Goal: Transaction & Acquisition: Download file/media

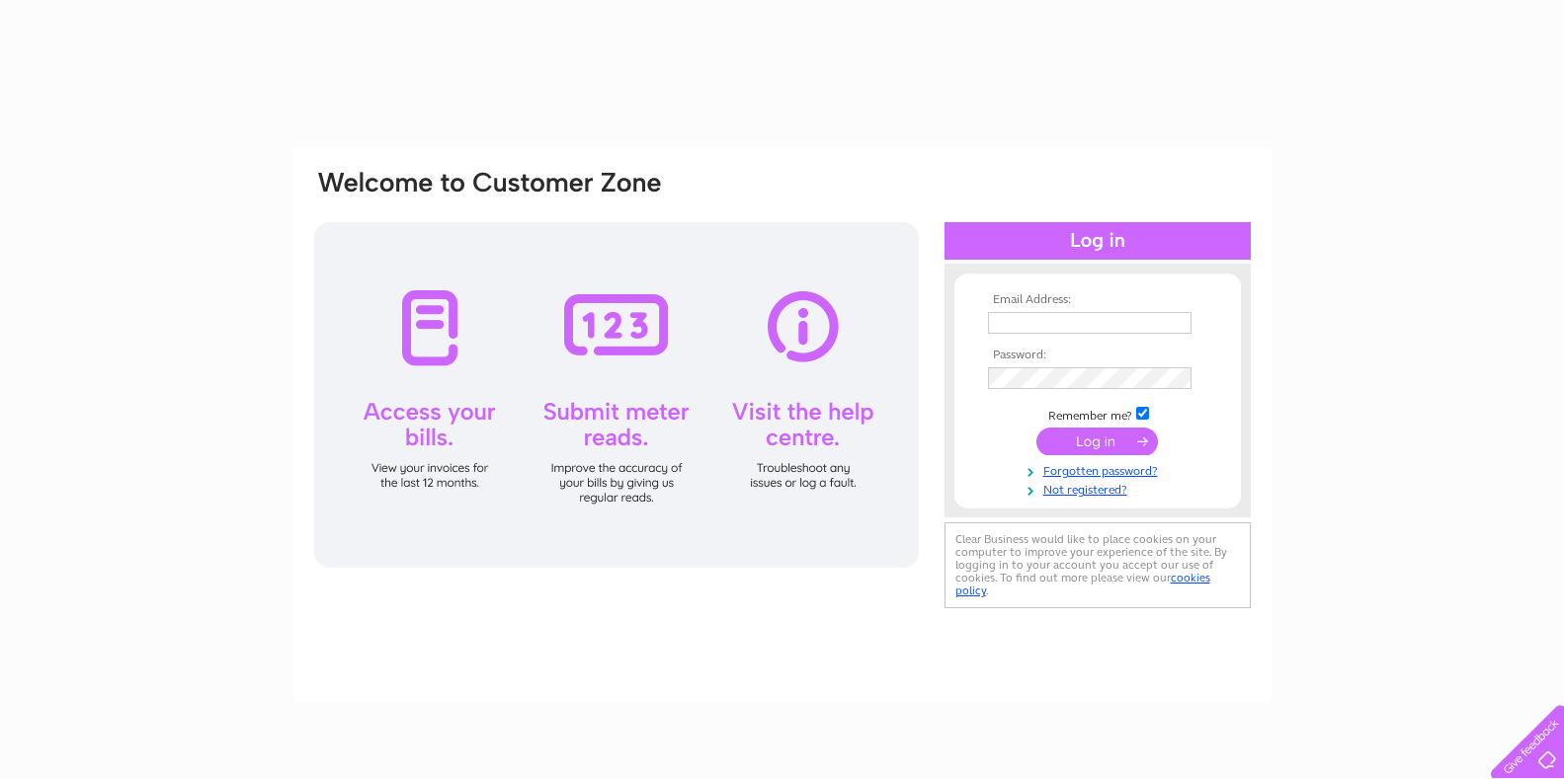
type input "[EMAIL_ADDRESS][DOMAIN_NAME]"
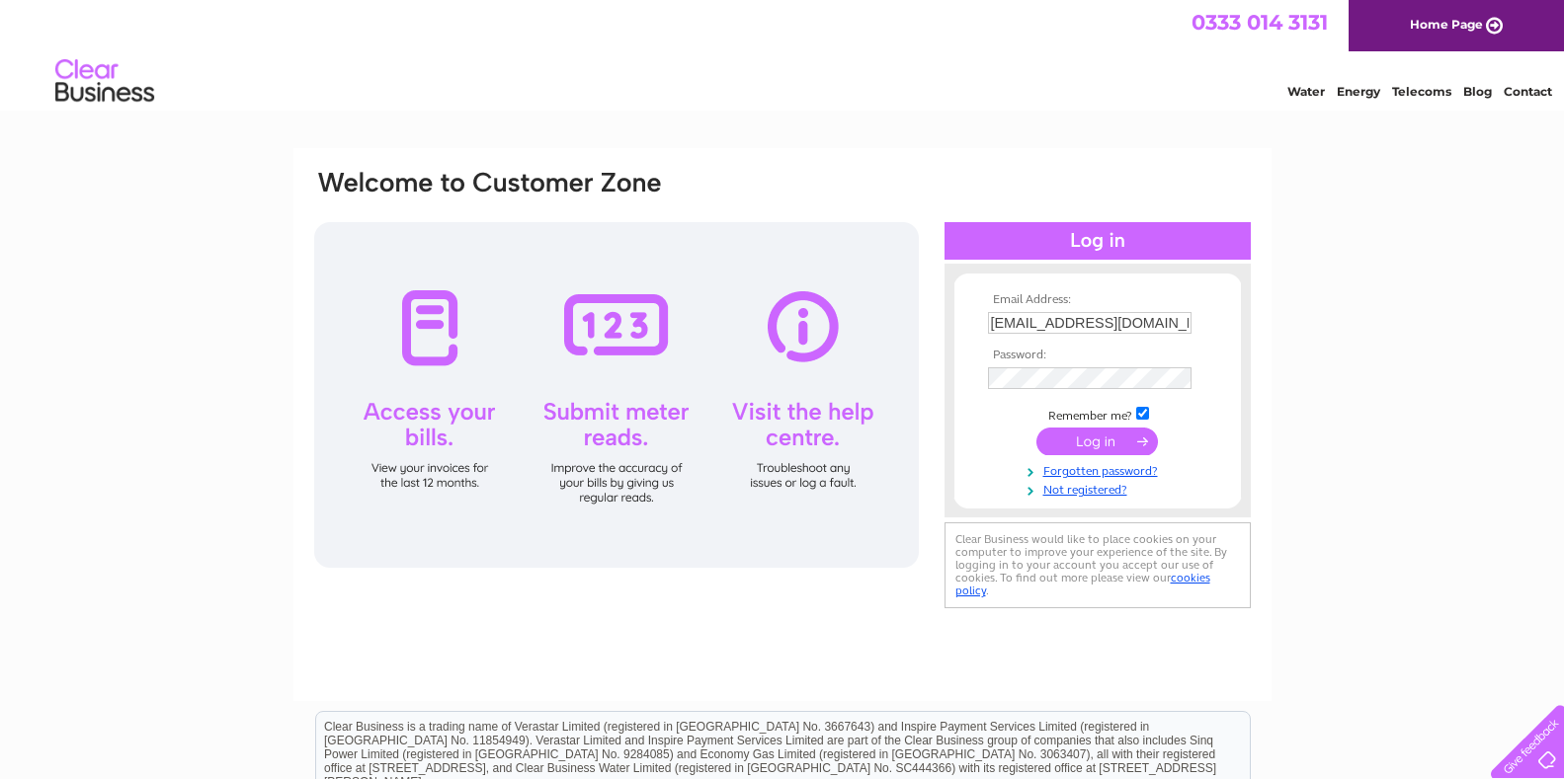
click at [1094, 442] on input "submit" at bounding box center [1097, 442] width 122 height 28
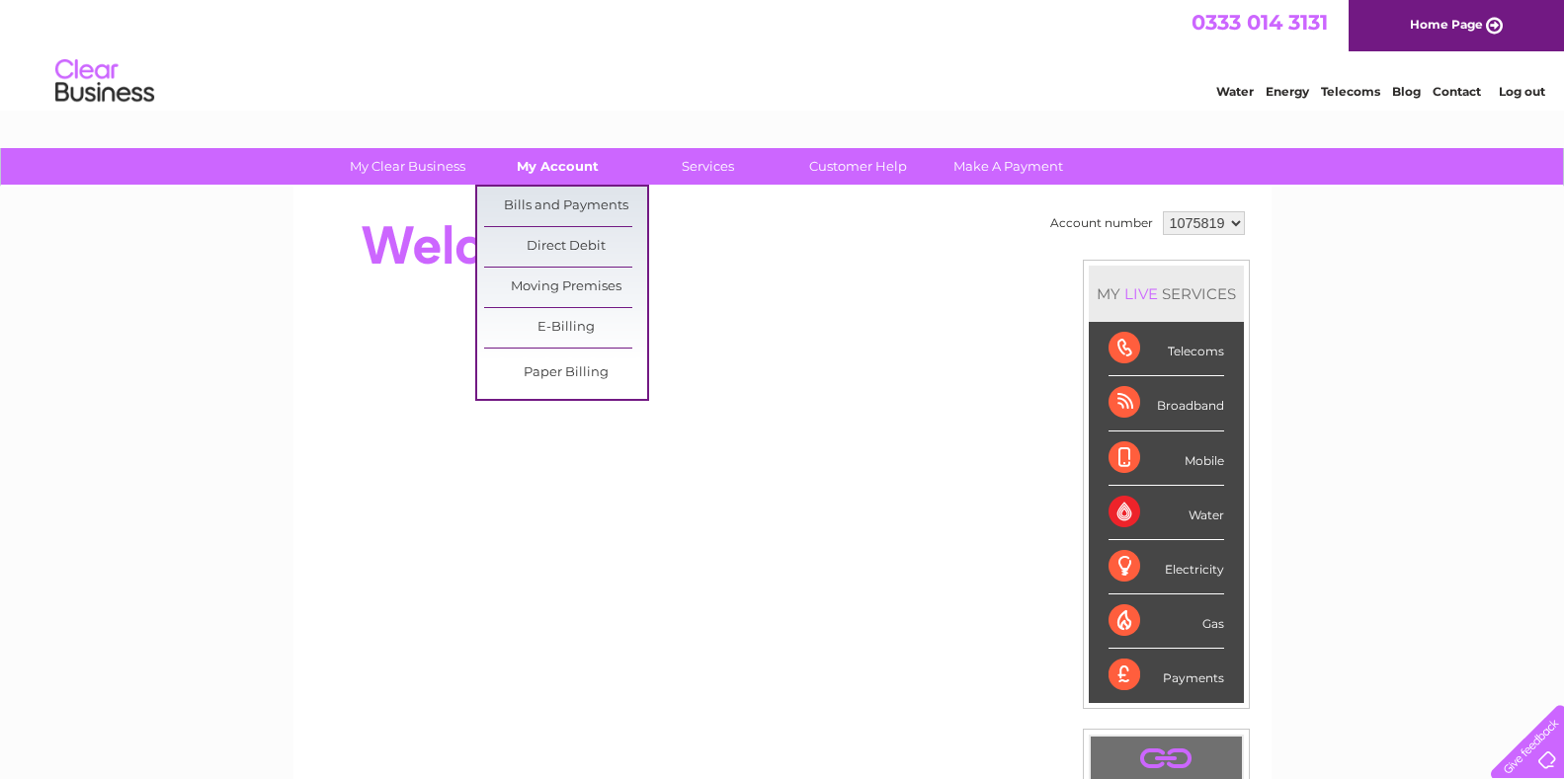
click at [550, 170] on link "My Account" at bounding box center [557, 166] width 163 height 37
click at [555, 205] on link "Bills and Payments" at bounding box center [565, 207] width 163 height 40
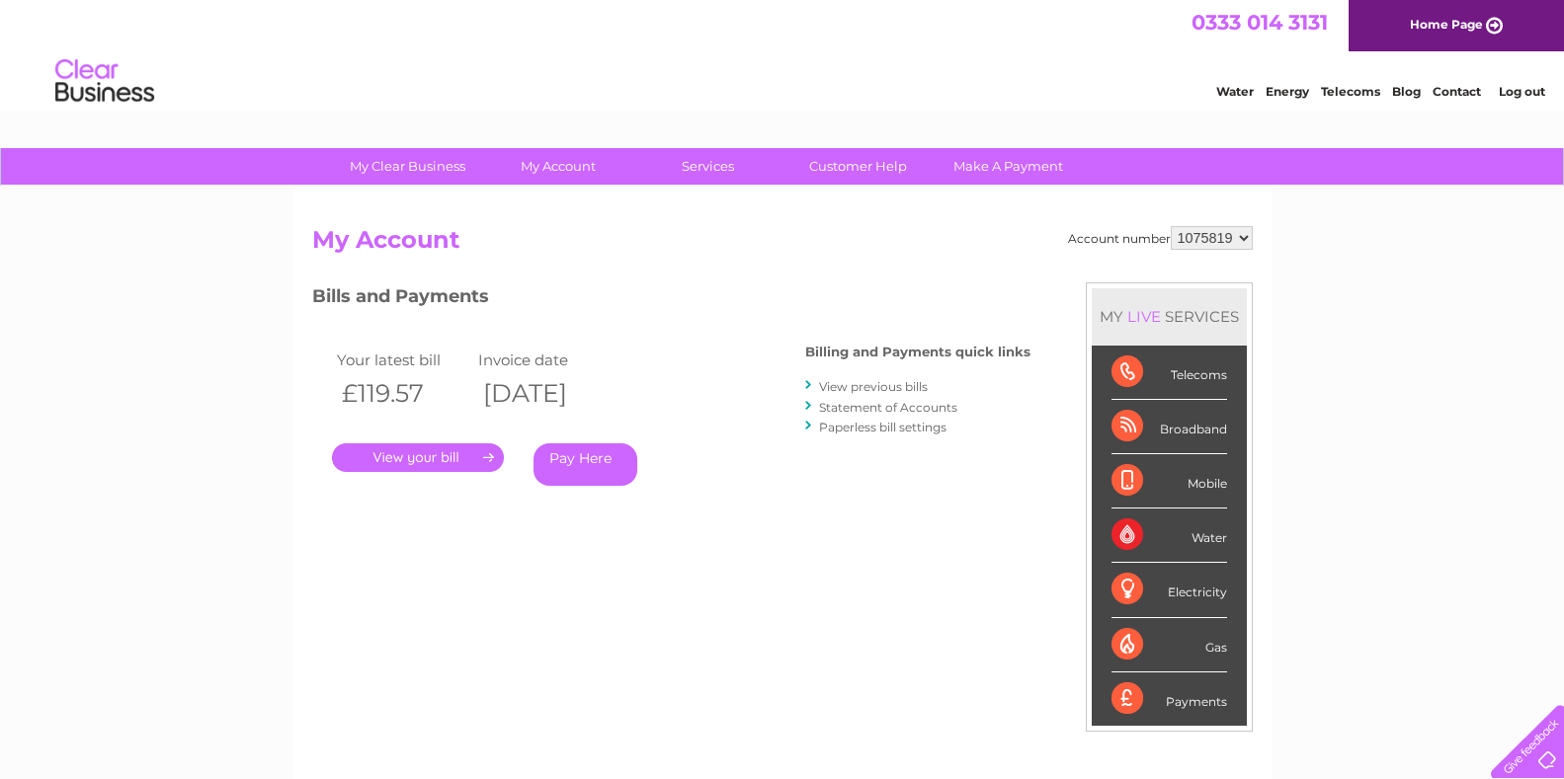
click at [432, 455] on link "." at bounding box center [418, 458] width 172 height 29
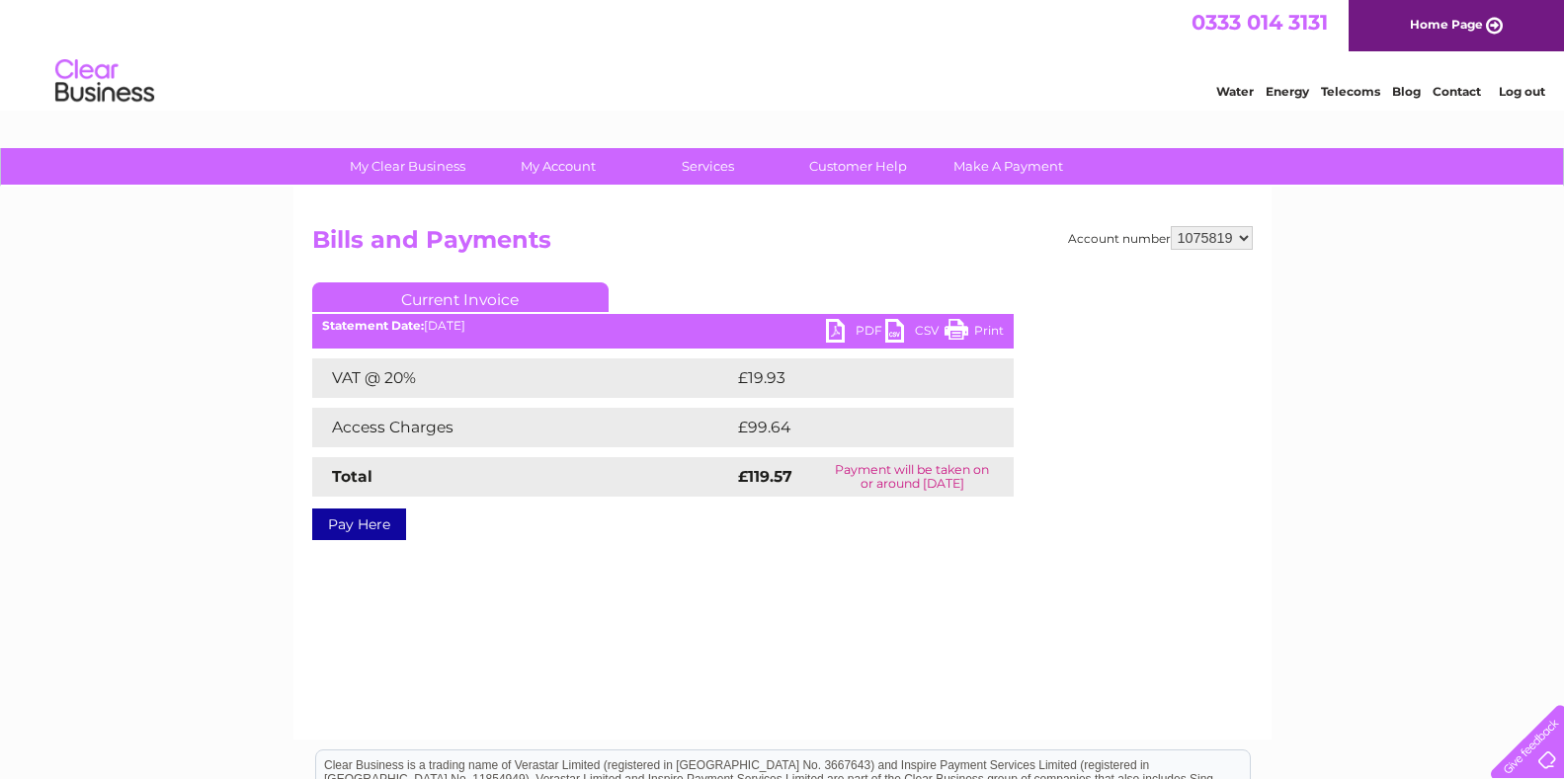
click at [903, 333] on link "CSV" at bounding box center [914, 333] width 59 height 29
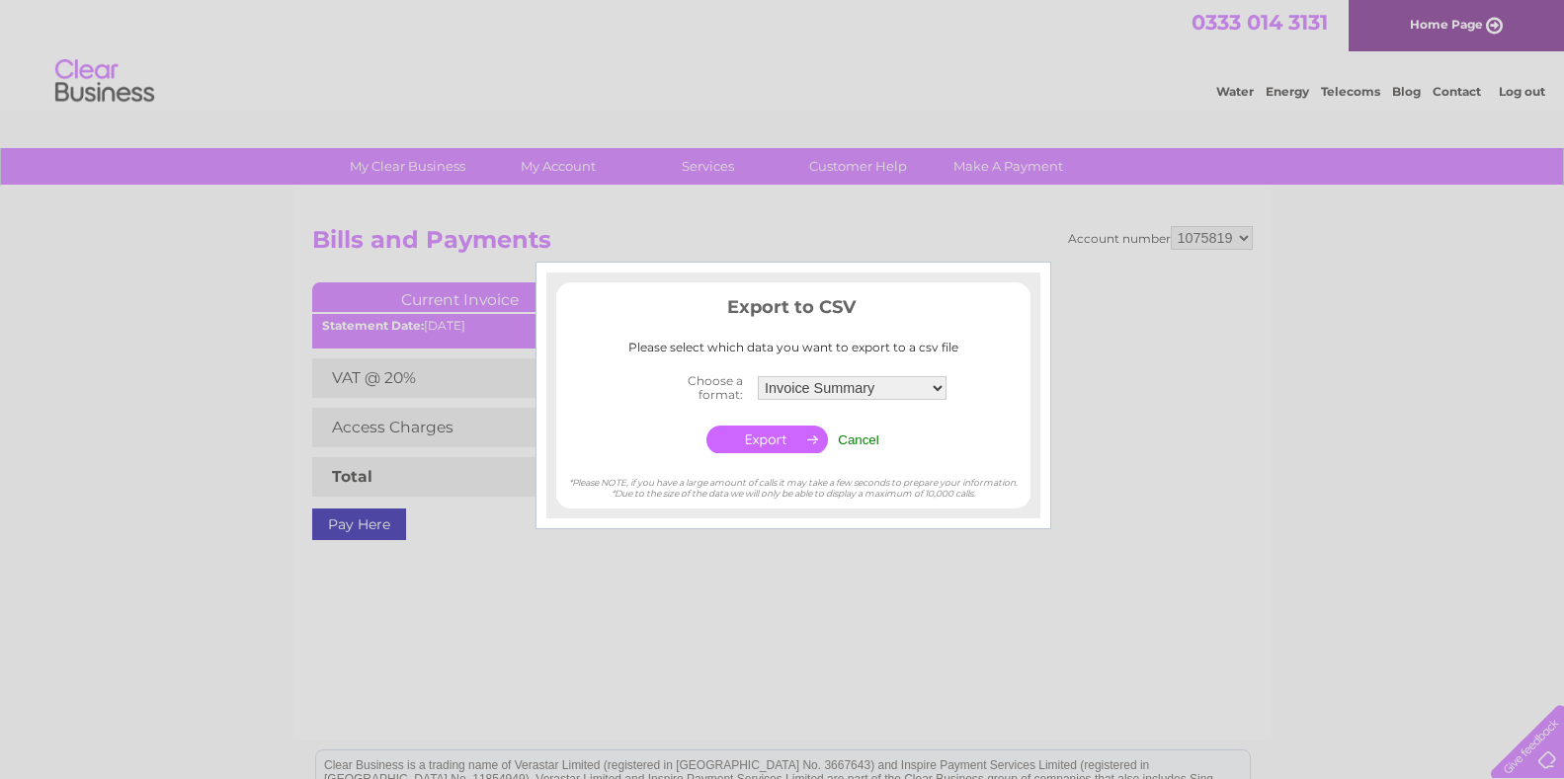
click at [868, 439] on input "Cancel" at bounding box center [858, 440] width 41 height 15
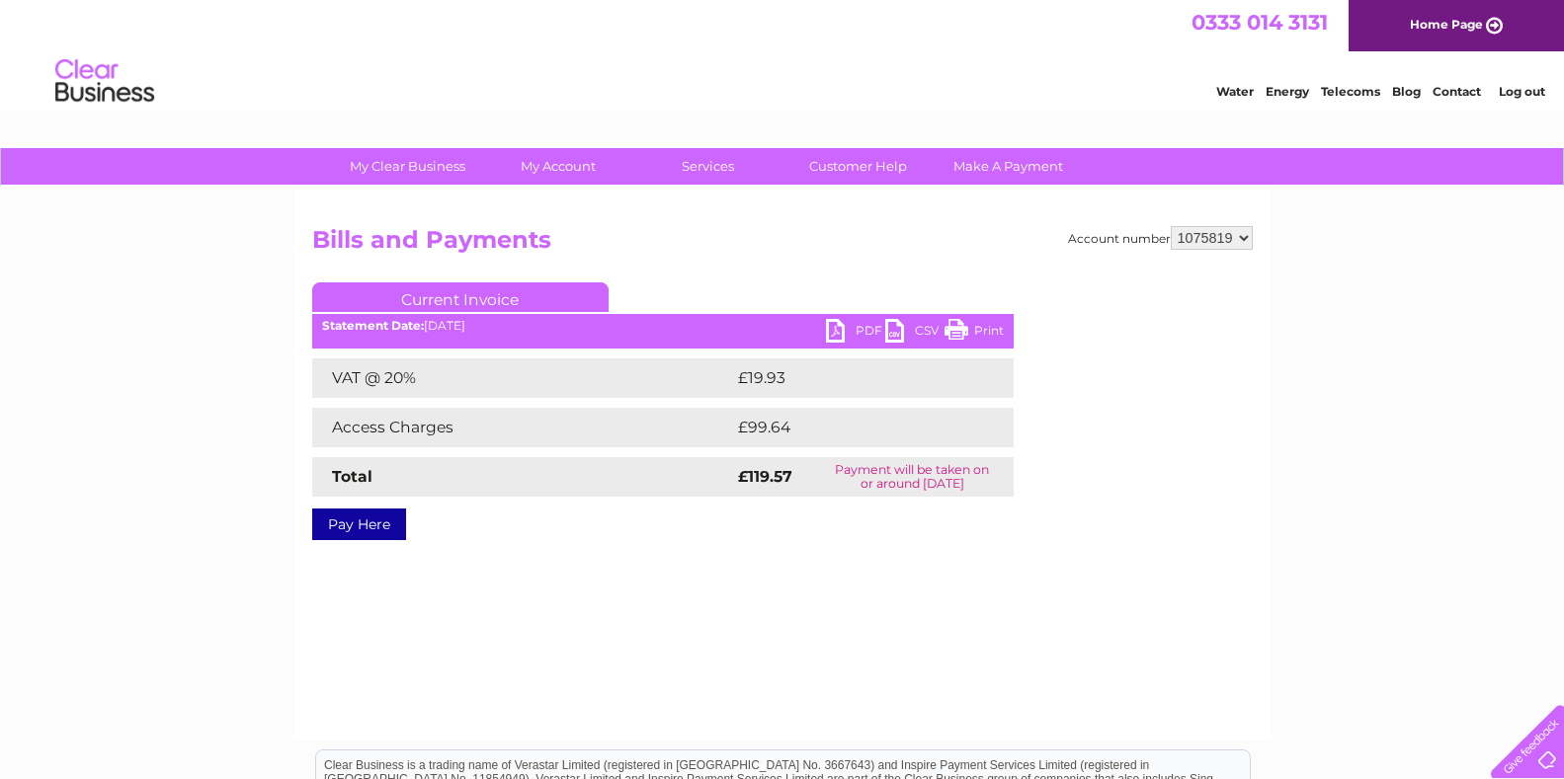
click at [840, 334] on link "PDF" at bounding box center [855, 333] width 59 height 29
